Goal: Information Seeking & Learning: Understand process/instructions

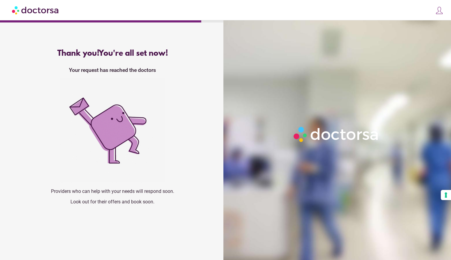
click at [56, 10] on img at bounding box center [35, 9] width 47 height 13
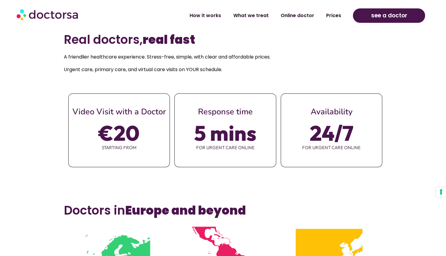
scroll to position [258, 0]
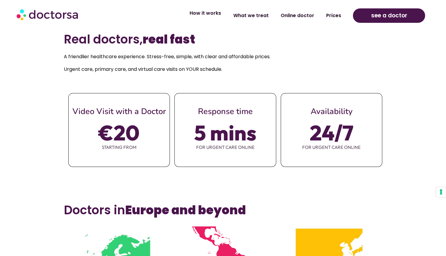
click at [208, 15] on link "How it works" at bounding box center [205, 13] width 43 height 14
